Goal: Complete application form: Complete application form

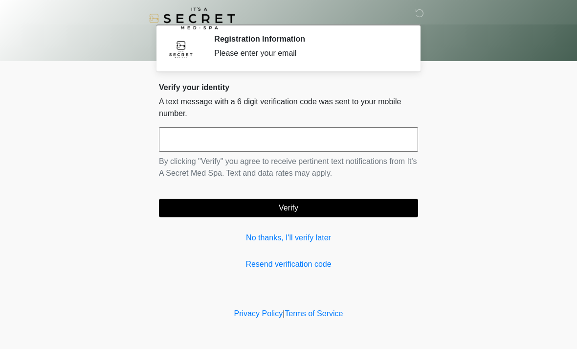
click at [320, 138] on input "text" at bounding box center [288, 139] width 259 height 24
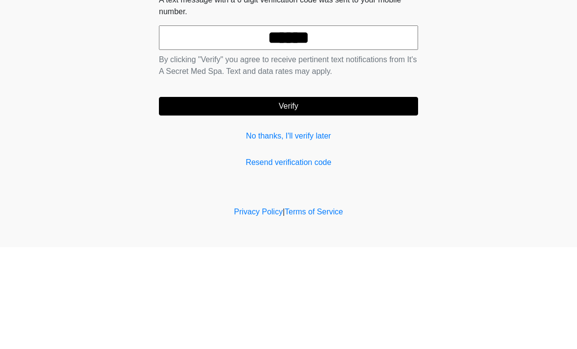
type input "******"
click at [361, 199] on button "Verify" at bounding box center [288, 208] width 259 height 19
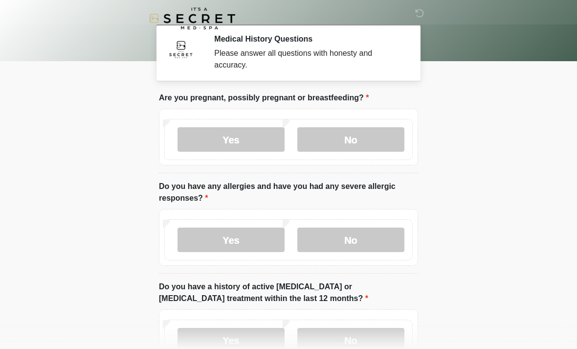
click at [381, 146] on label "No" at bounding box center [350, 139] width 107 height 24
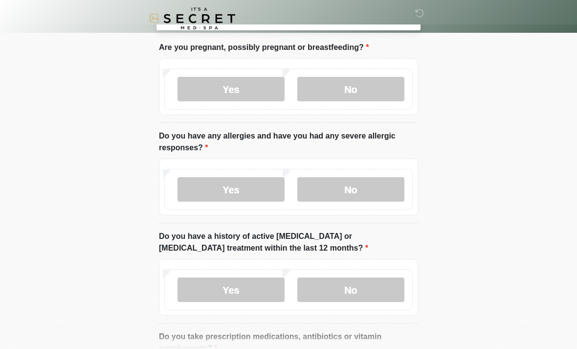
scroll to position [53, 0]
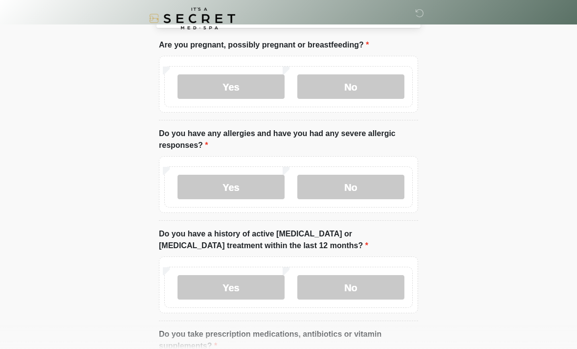
click at [378, 185] on label "No" at bounding box center [350, 187] width 107 height 24
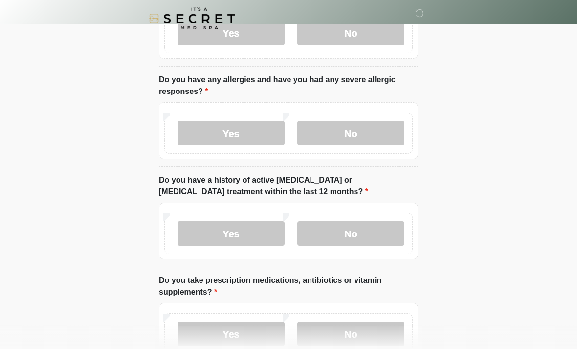
scroll to position [114, 0]
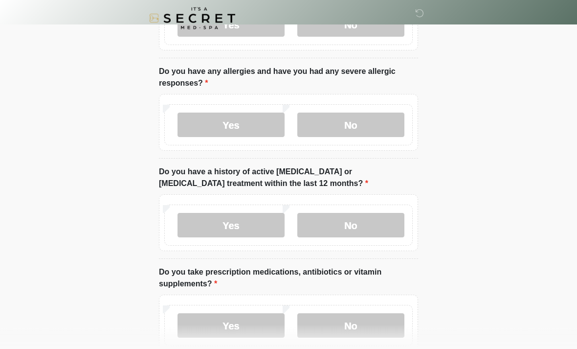
click at [369, 225] on label "No" at bounding box center [350, 225] width 107 height 24
click at [359, 336] on label "No" at bounding box center [350, 325] width 107 height 24
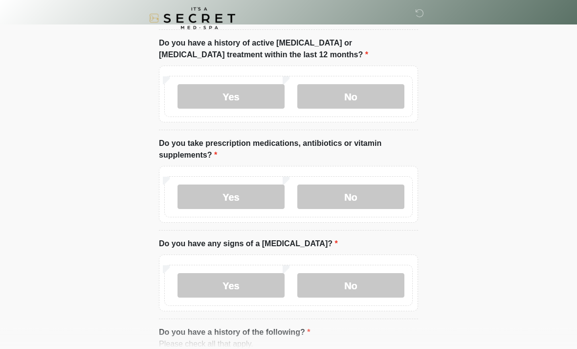
scroll to position [245, 0]
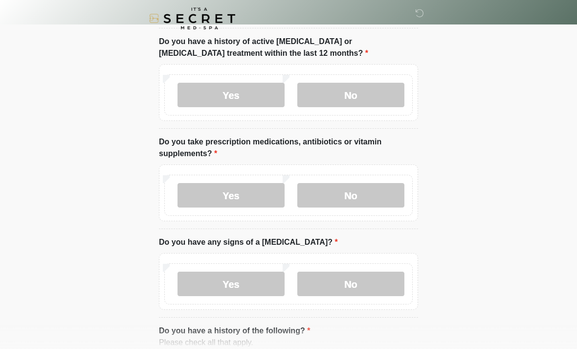
click at [243, 199] on label "Yes" at bounding box center [231, 195] width 107 height 24
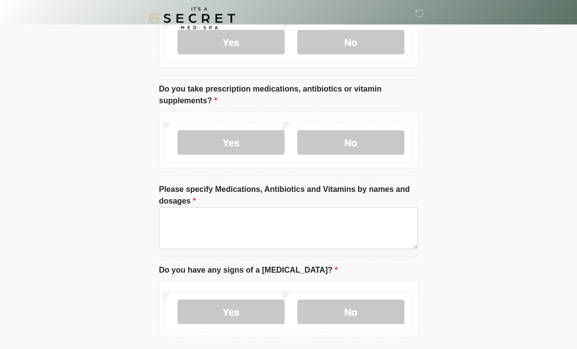
scroll to position [298, 0]
click at [388, 136] on label "No" at bounding box center [350, 142] width 107 height 24
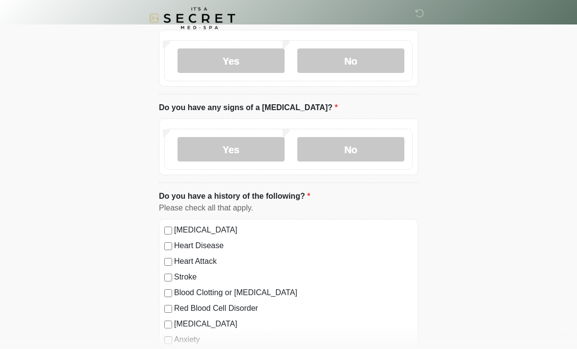
click at [375, 149] on label "No" at bounding box center [350, 149] width 107 height 24
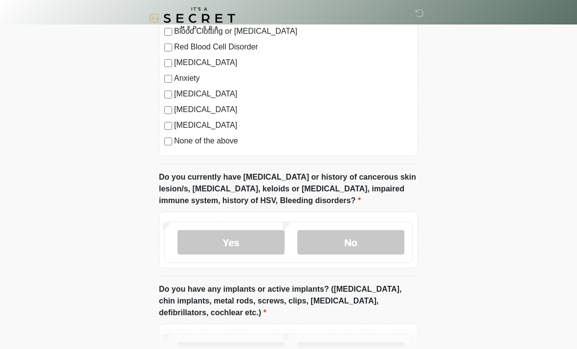
click at [383, 248] on label "No" at bounding box center [350, 242] width 107 height 24
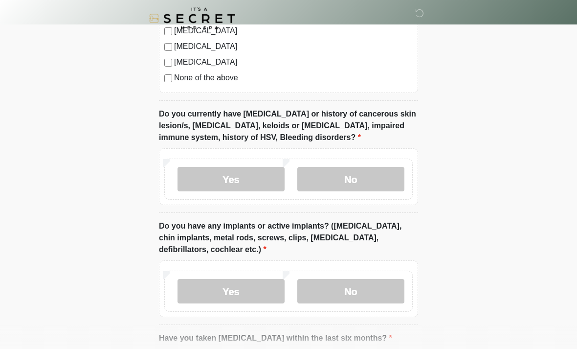
click at [354, 301] on label "No" at bounding box center [350, 291] width 107 height 24
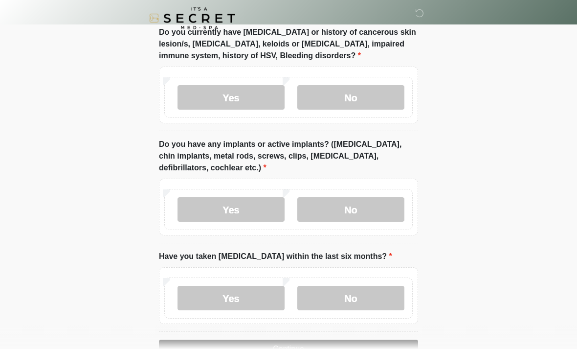
scroll to position [814, 0]
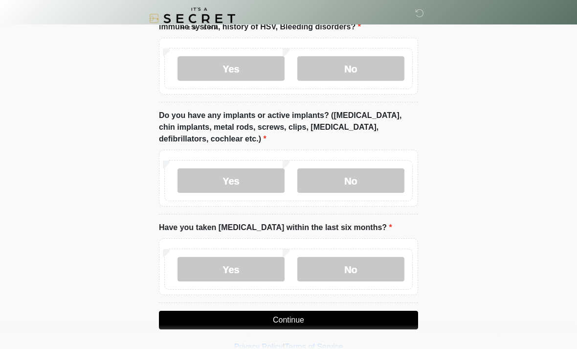
click at [371, 274] on label "No" at bounding box center [350, 269] width 107 height 24
click at [361, 325] on button "Continue" at bounding box center [288, 320] width 259 height 19
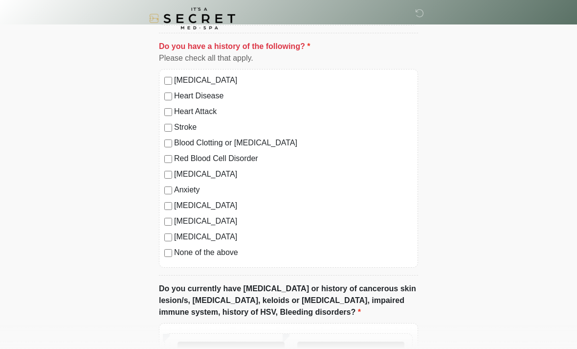
click at [185, 256] on label "None of the above" at bounding box center [293, 253] width 239 height 12
click at [377, 341] on label "No" at bounding box center [350, 353] width 107 height 24
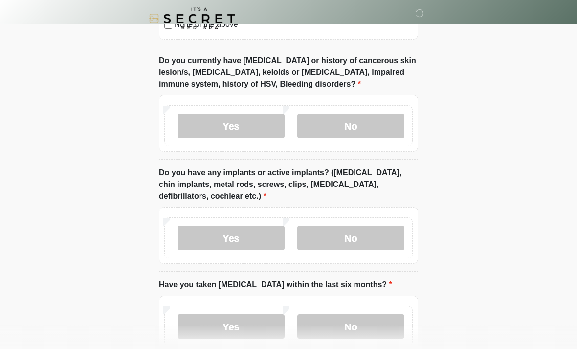
scroll to position [814, 0]
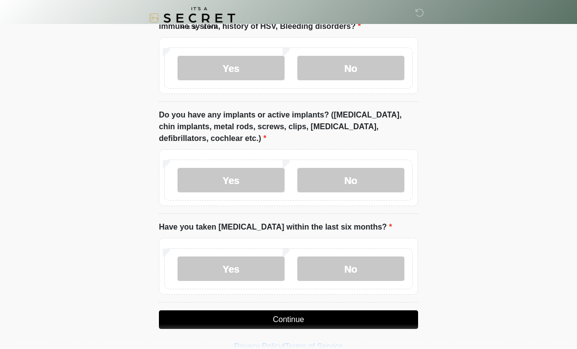
click at [364, 322] on button "Continue" at bounding box center [288, 320] width 259 height 19
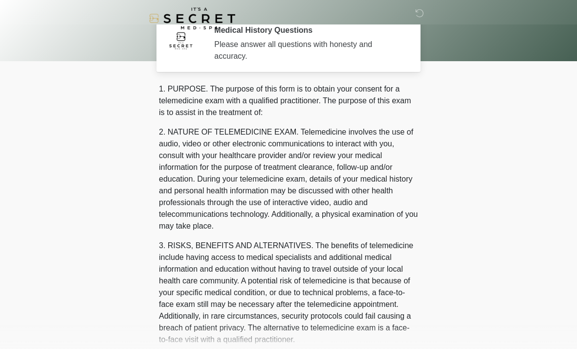
scroll to position [0, 0]
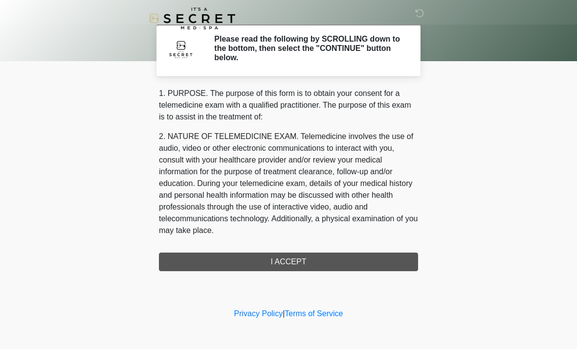
click at [380, 271] on div "‎ ‎ Please read the following by SCROLLING down to the bottom, then select the …" at bounding box center [289, 153] width 294 height 286
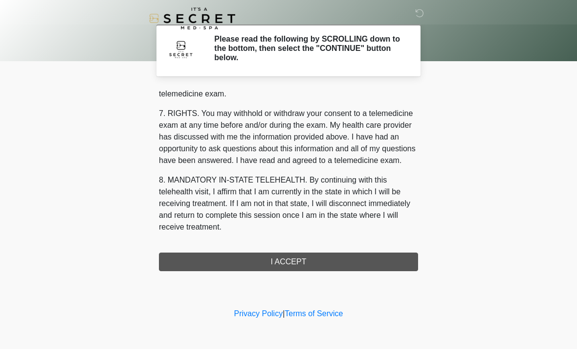
scroll to position [414, 0]
click at [335, 263] on button "I ACCEPT" at bounding box center [288, 261] width 259 height 19
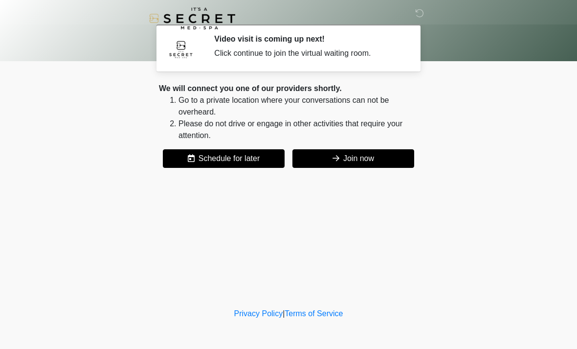
click at [363, 165] on button "Join now" at bounding box center [354, 158] width 122 height 19
